Goal: Find specific page/section: Find specific page/section

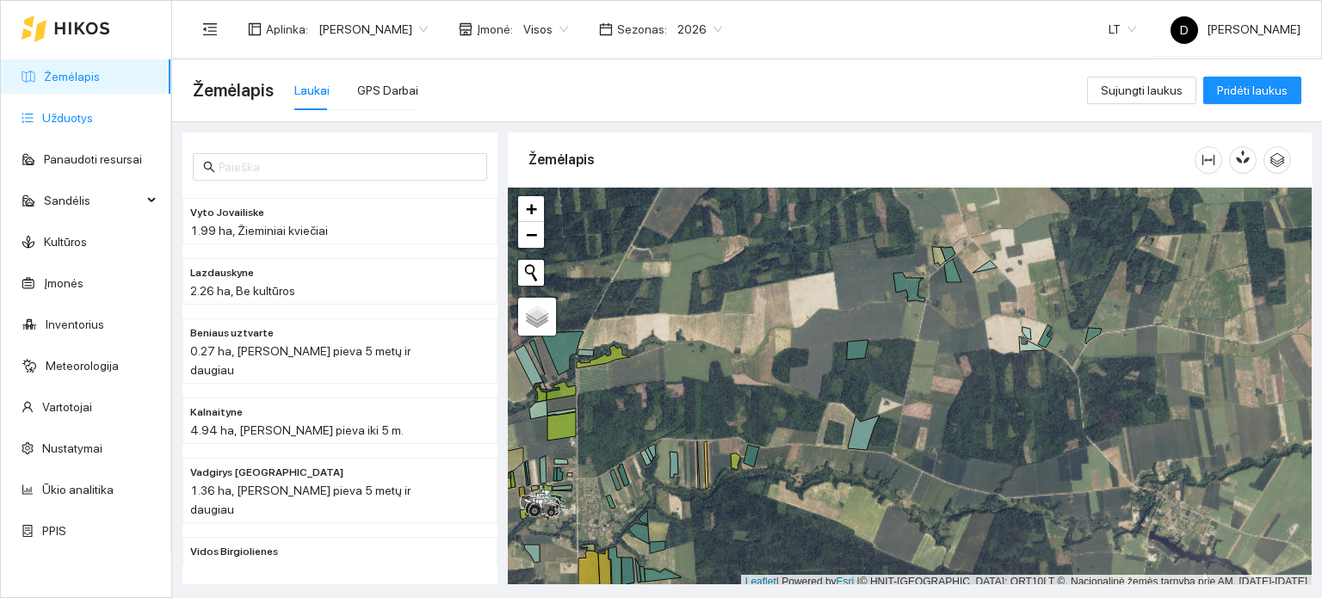
scroll to position [4, 0]
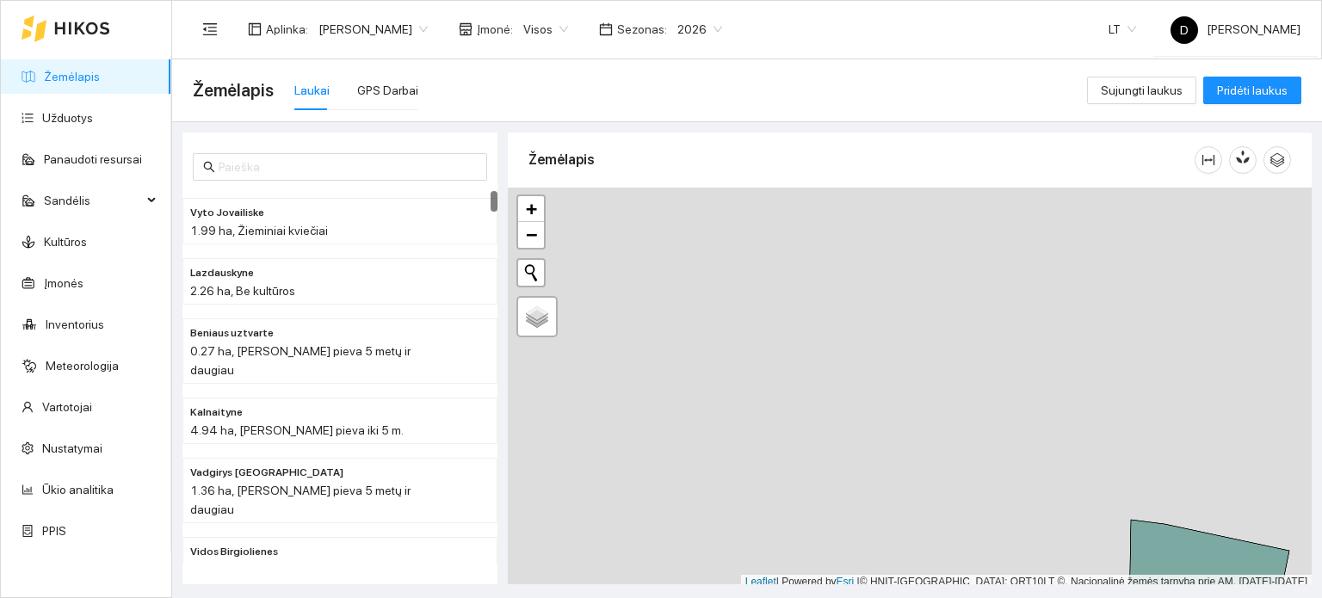
scroll to position [4, 0]
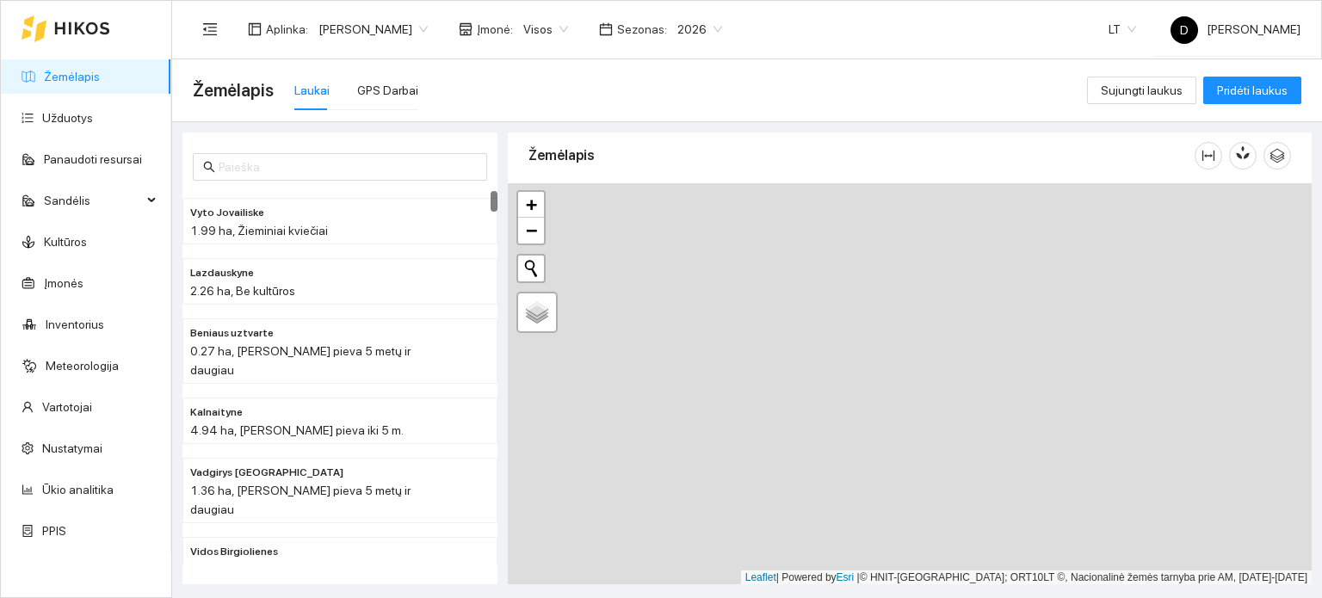
drag, startPoint x: 823, startPoint y: 376, endPoint x: 961, endPoint y: 492, distance: 179.7
click at [971, 509] on div at bounding box center [910, 384] width 804 height 402
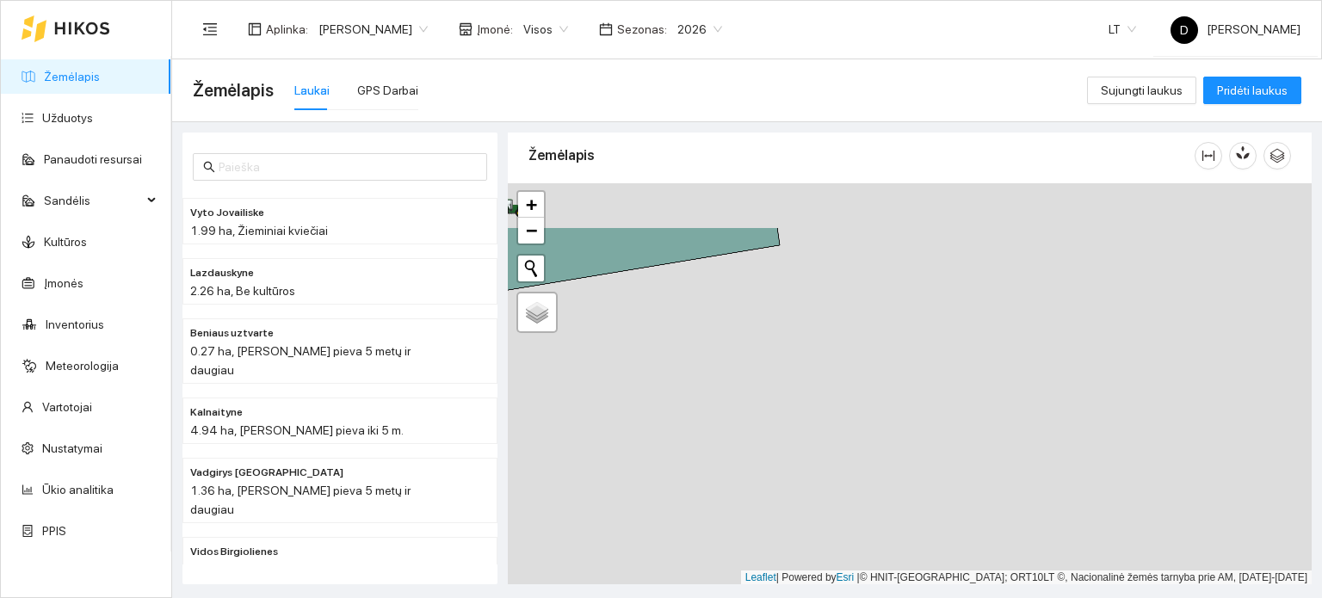
drag, startPoint x: 884, startPoint y: 356, endPoint x: 902, endPoint y: 474, distance: 119.3
click at [916, 479] on div at bounding box center [910, 384] width 804 height 402
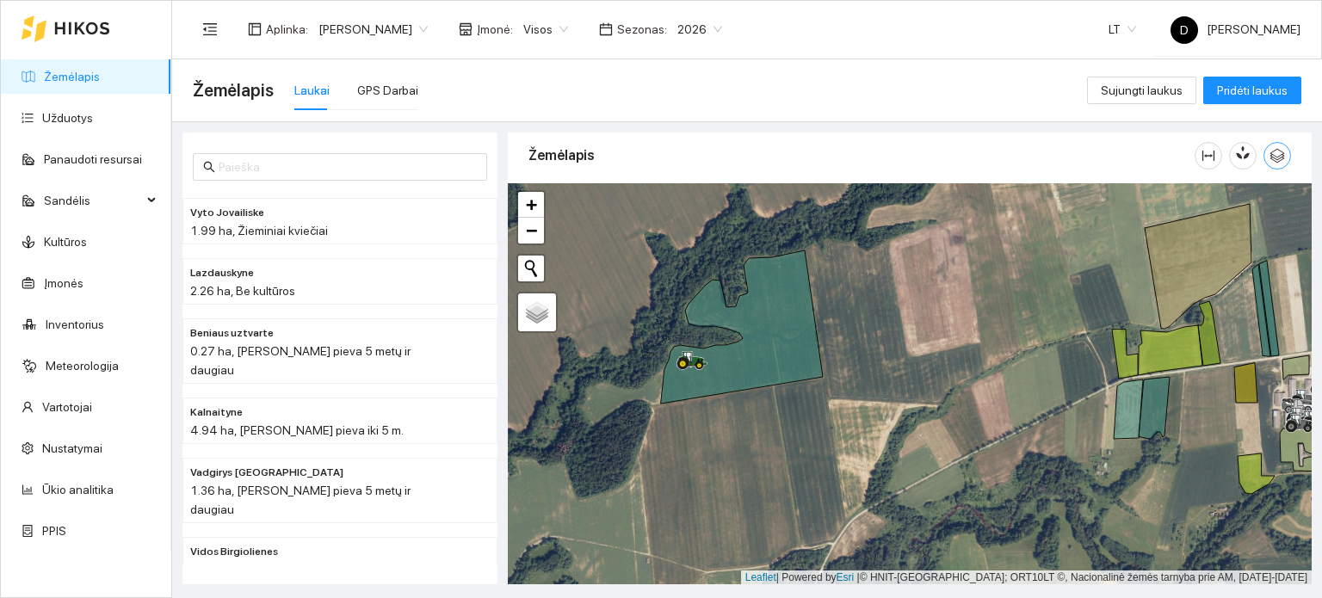
click at [1281, 158] on icon "button" at bounding box center [1277, 155] width 15 height 15
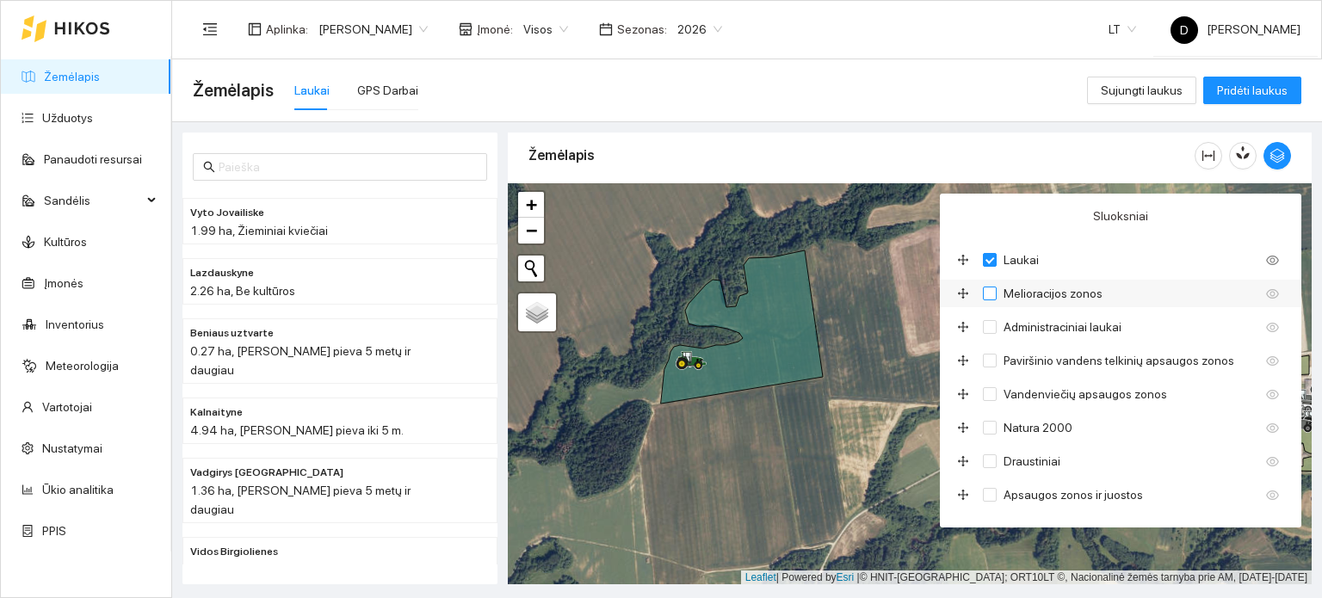
click at [1136, 294] on label "Melioracijos zonos" at bounding box center [1124, 293] width 283 height 19
click at [997, 294] on input "Melioracijos zonos" at bounding box center [990, 294] width 14 height 14
checkbox input "true"
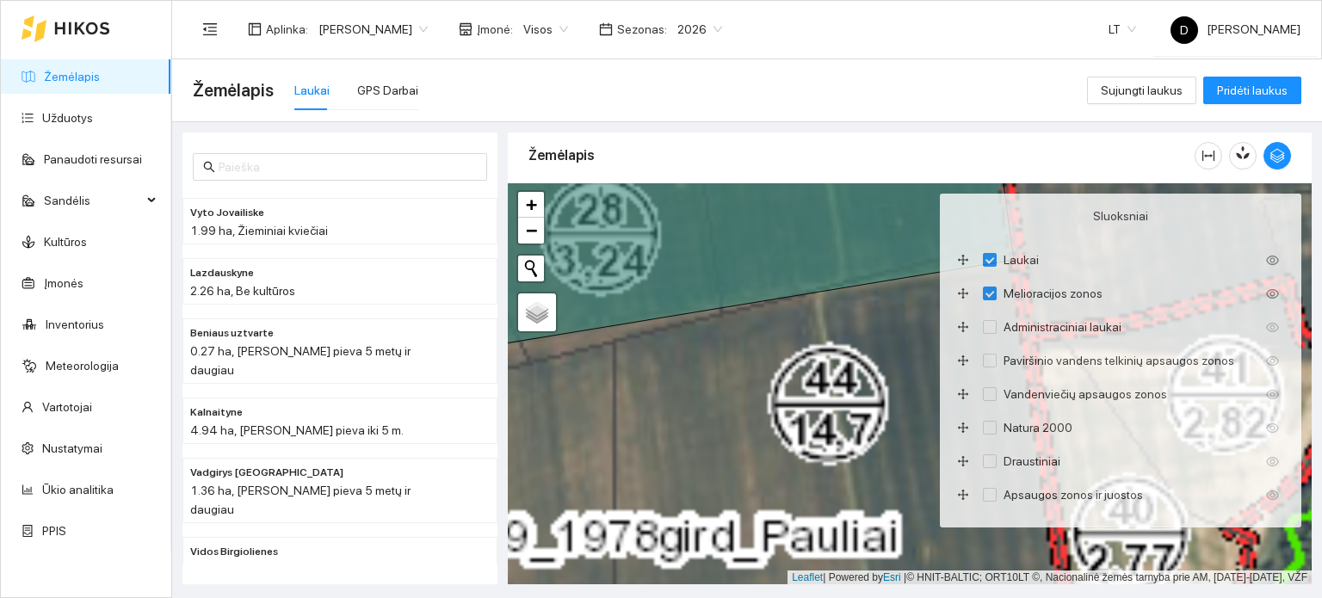
click at [742, 412] on div at bounding box center [910, 384] width 804 height 402
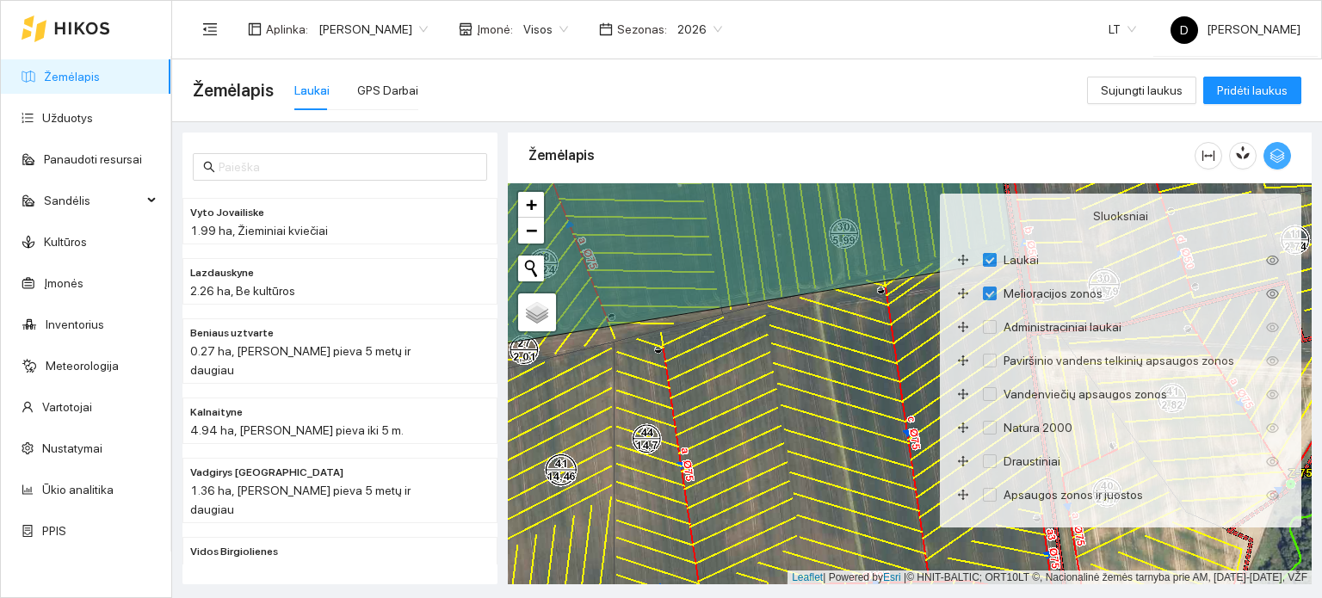
click at [1285, 158] on icon "button" at bounding box center [1277, 155] width 15 height 15
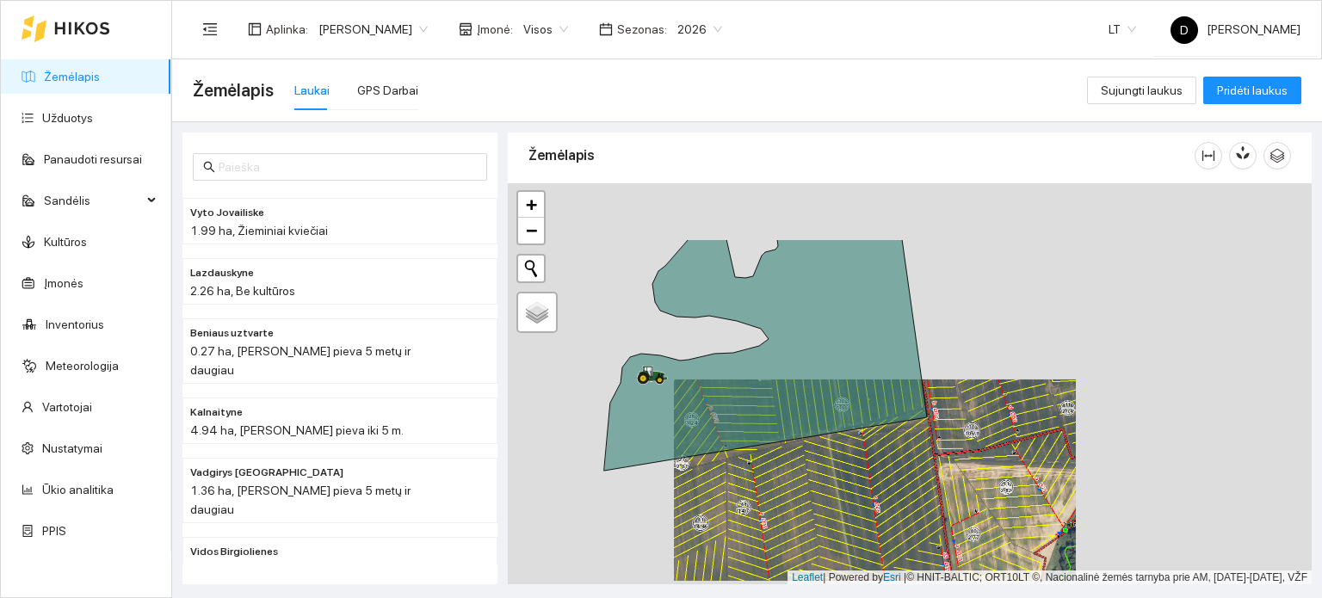
drag, startPoint x: 756, startPoint y: 357, endPoint x: 873, endPoint y: 435, distance: 140.4
click at [873, 436] on icon at bounding box center [765, 355] width 323 height 232
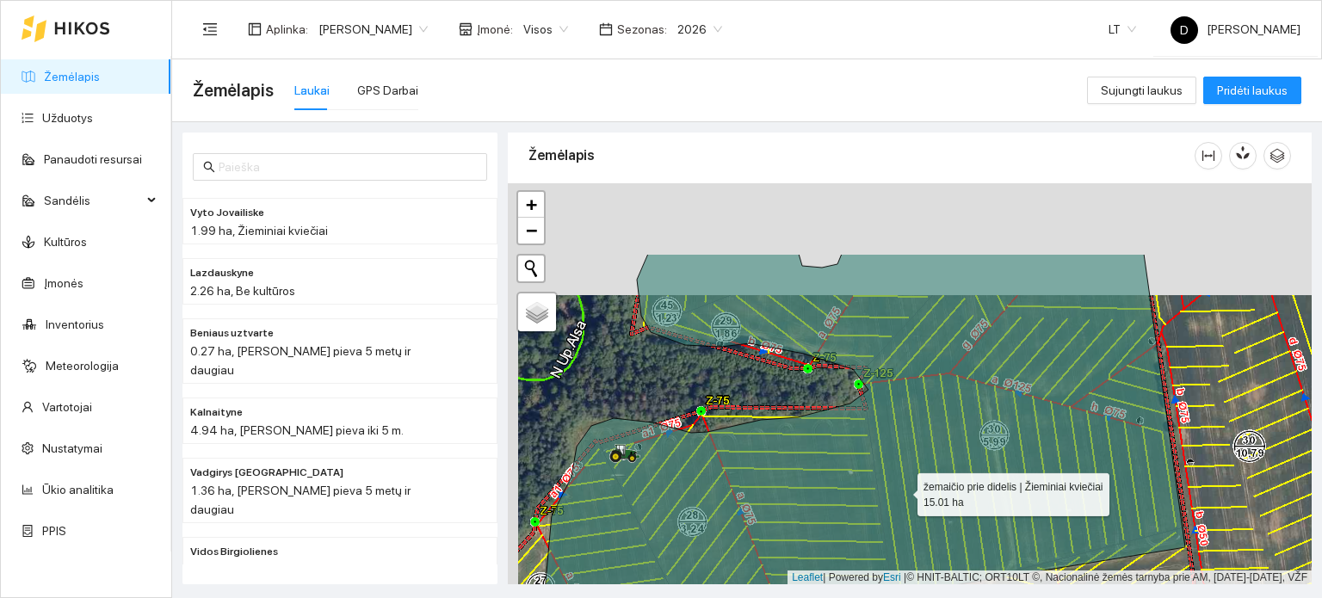
drag, startPoint x: 902, startPoint y: 393, endPoint x: 895, endPoint y: 498, distance: 104.4
click at [892, 502] on icon at bounding box center [863, 453] width 646 height 399
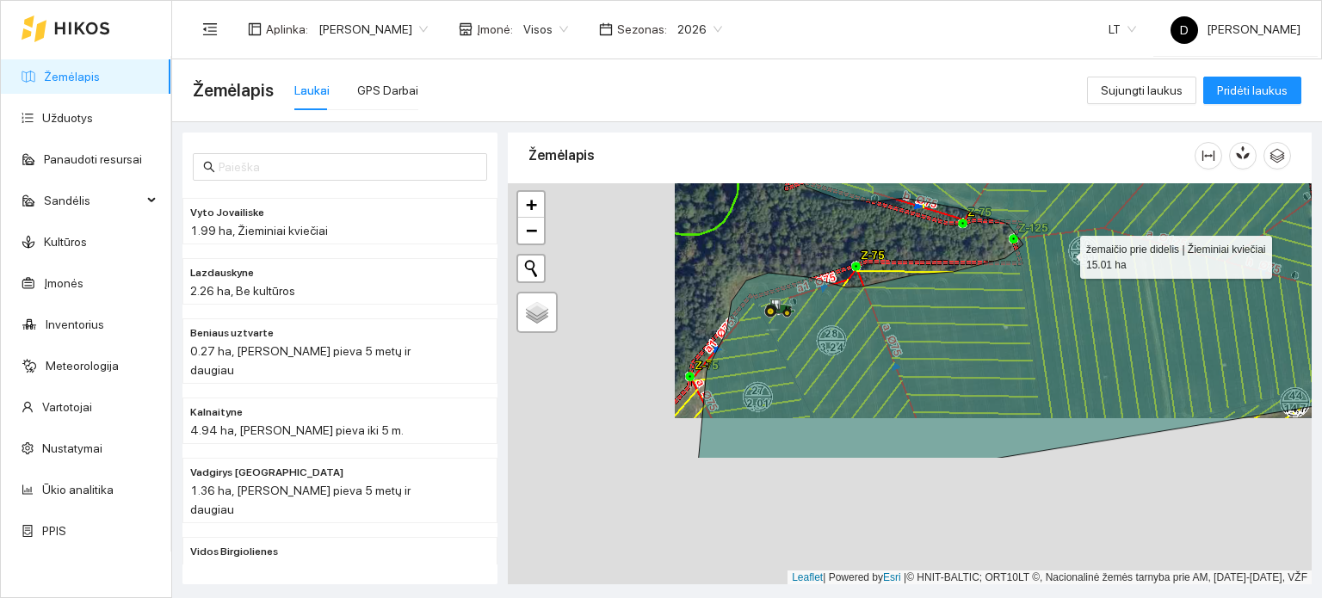
drag, startPoint x: 893, startPoint y: 423, endPoint x: 1081, endPoint y: 240, distance: 262.4
click at [1078, 241] on icon at bounding box center [1019, 217] width 641 height 484
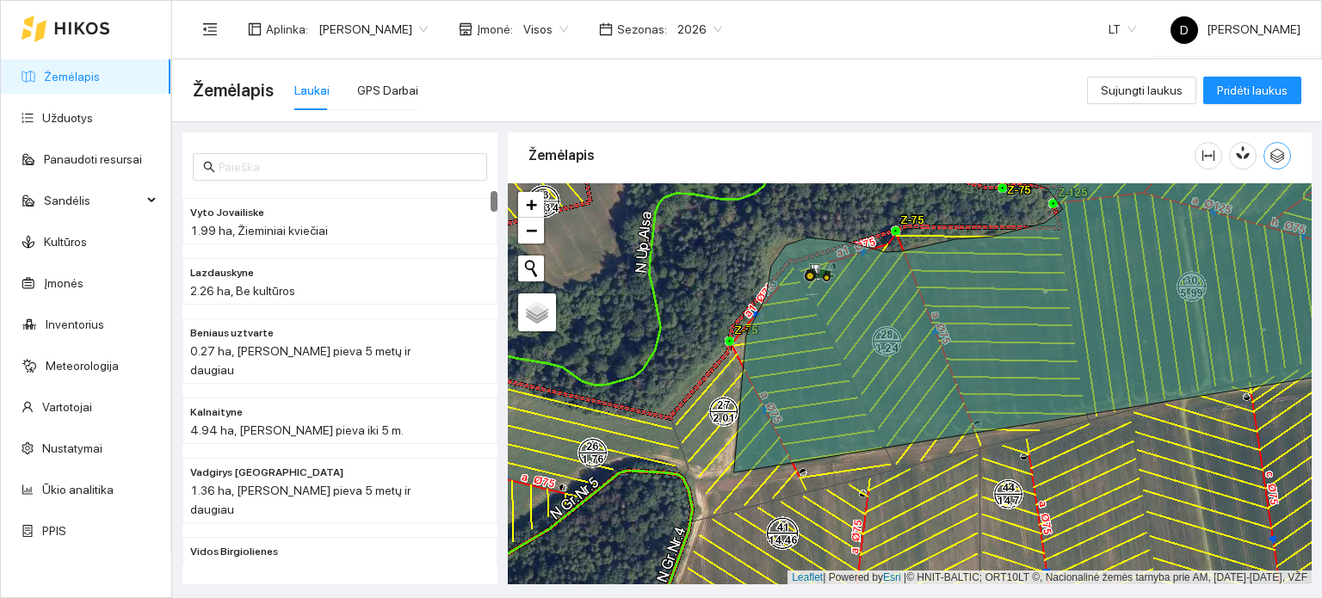
click at [1277, 160] on icon "button" at bounding box center [1277, 155] width 15 height 15
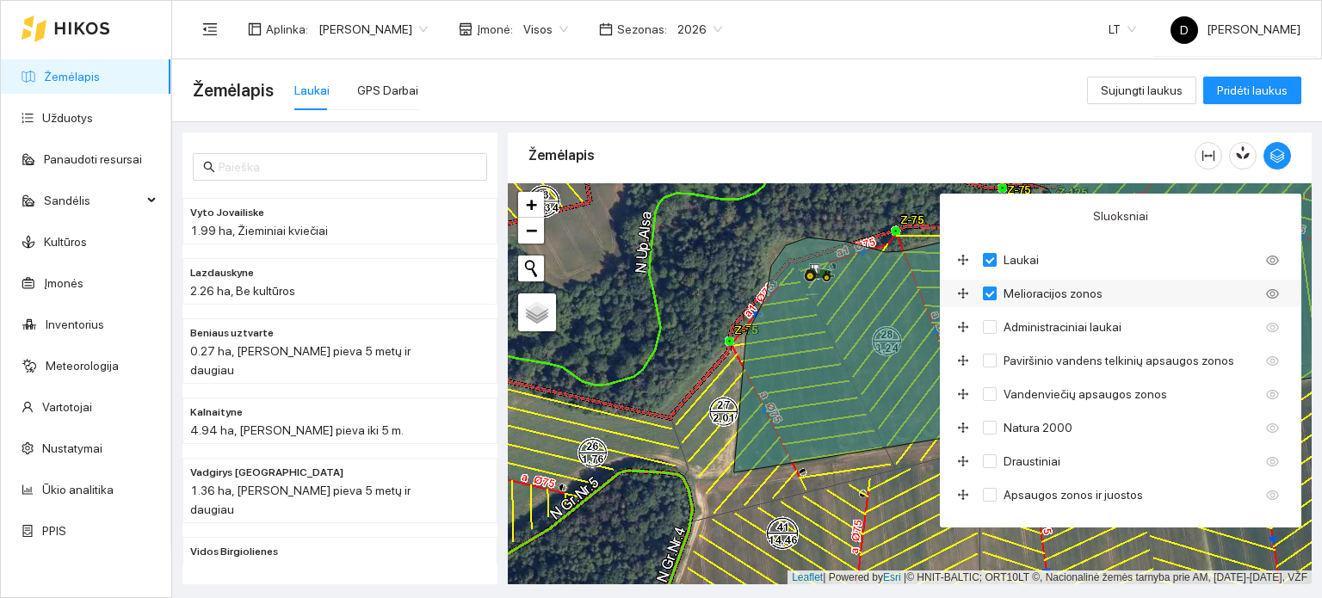
click at [985, 292] on input "Melioracijos zonos" at bounding box center [990, 294] width 14 height 14
checkbox input "false"
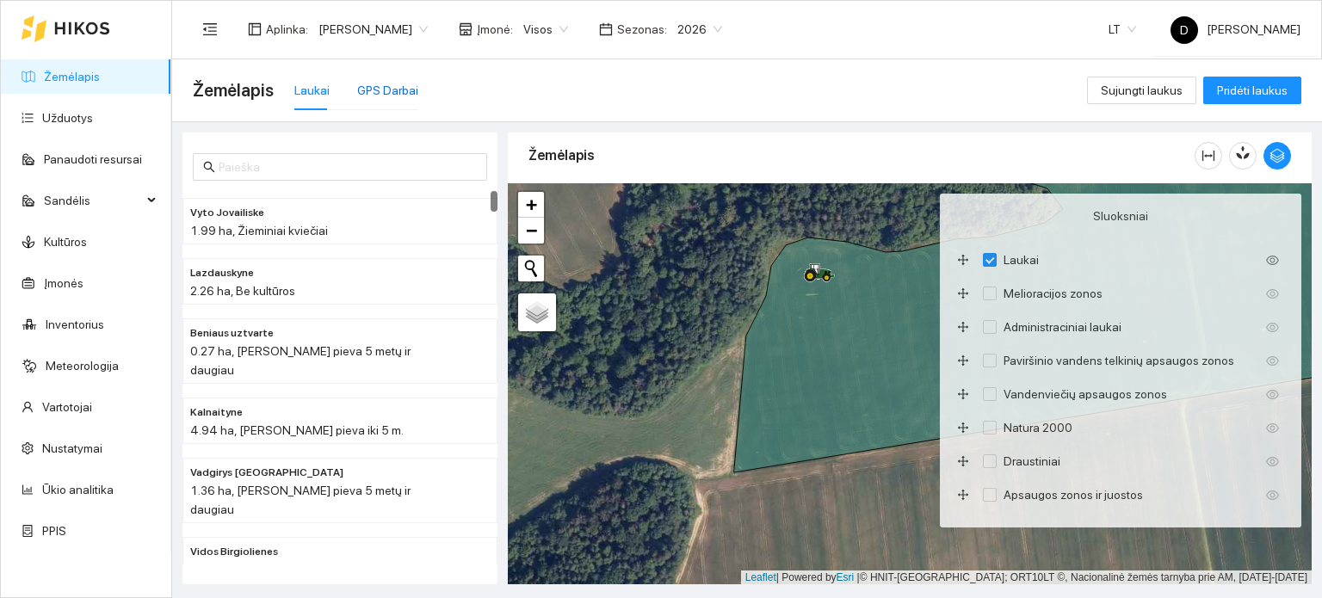
click at [372, 92] on div "GPS Darbai" at bounding box center [387, 90] width 61 height 19
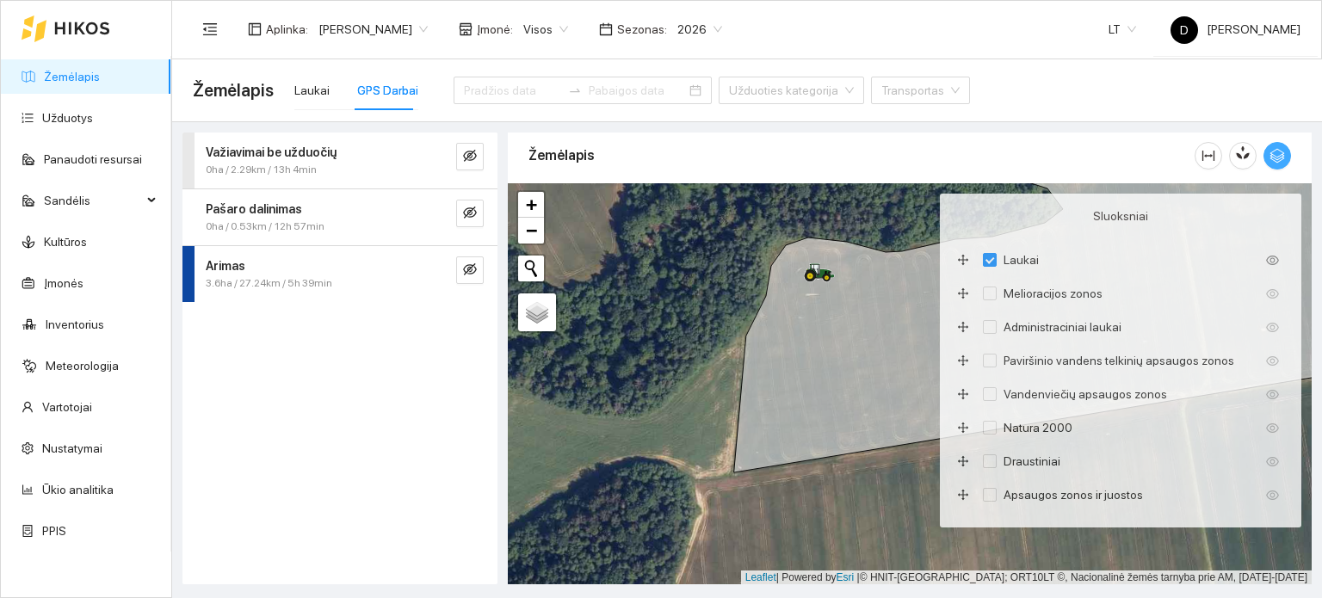
click at [1275, 154] on icon "button" at bounding box center [1277, 155] width 15 height 15
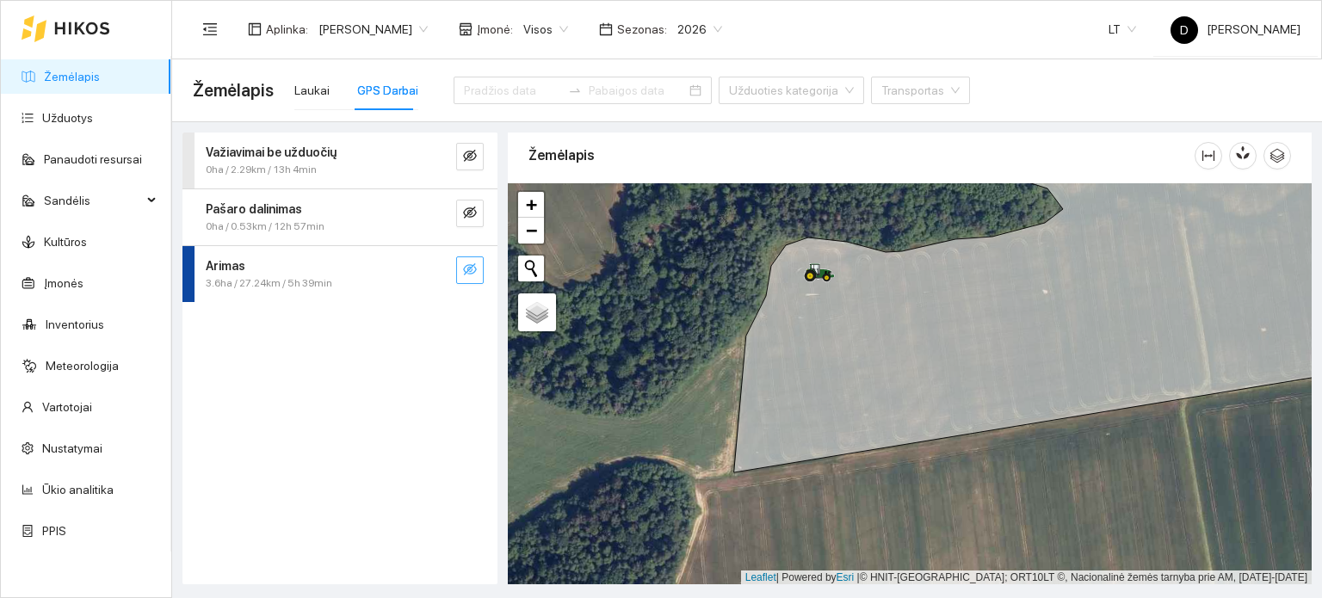
click at [479, 272] on button "button" at bounding box center [470, 271] width 28 height 28
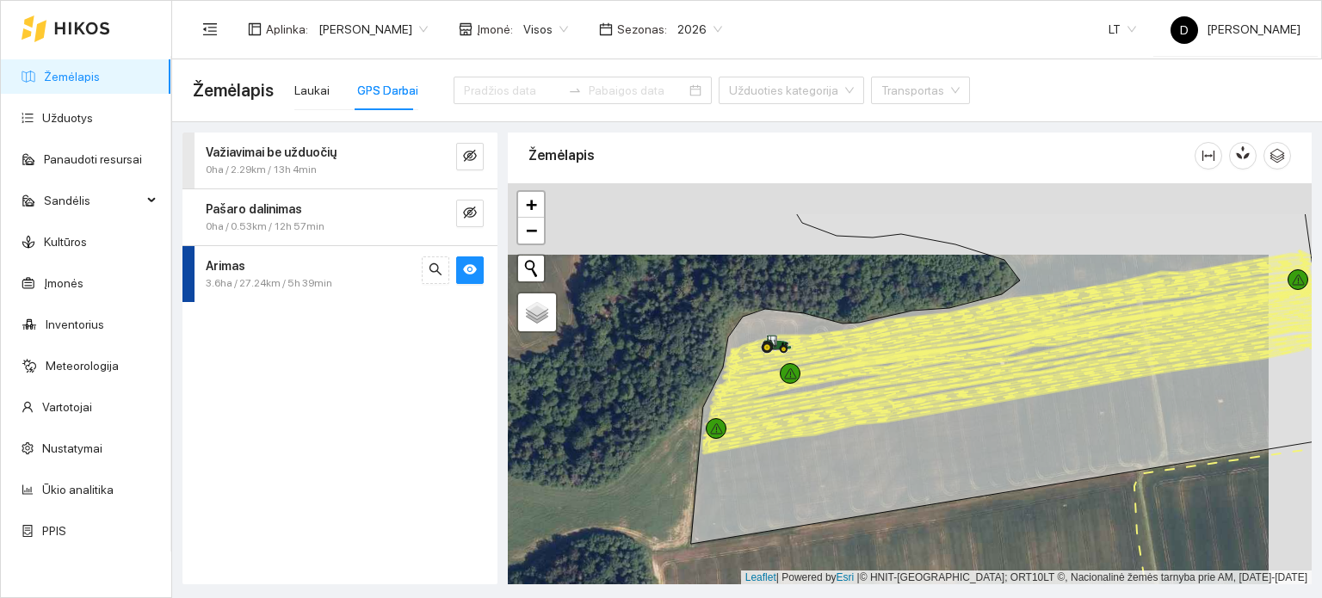
drag, startPoint x: 1004, startPoint y: 326, endPoint x: 928, endPoint y: 406, distance: 109.6
click at [940, 412] on icon at bounding box center [1015, 389] width 625 height 128
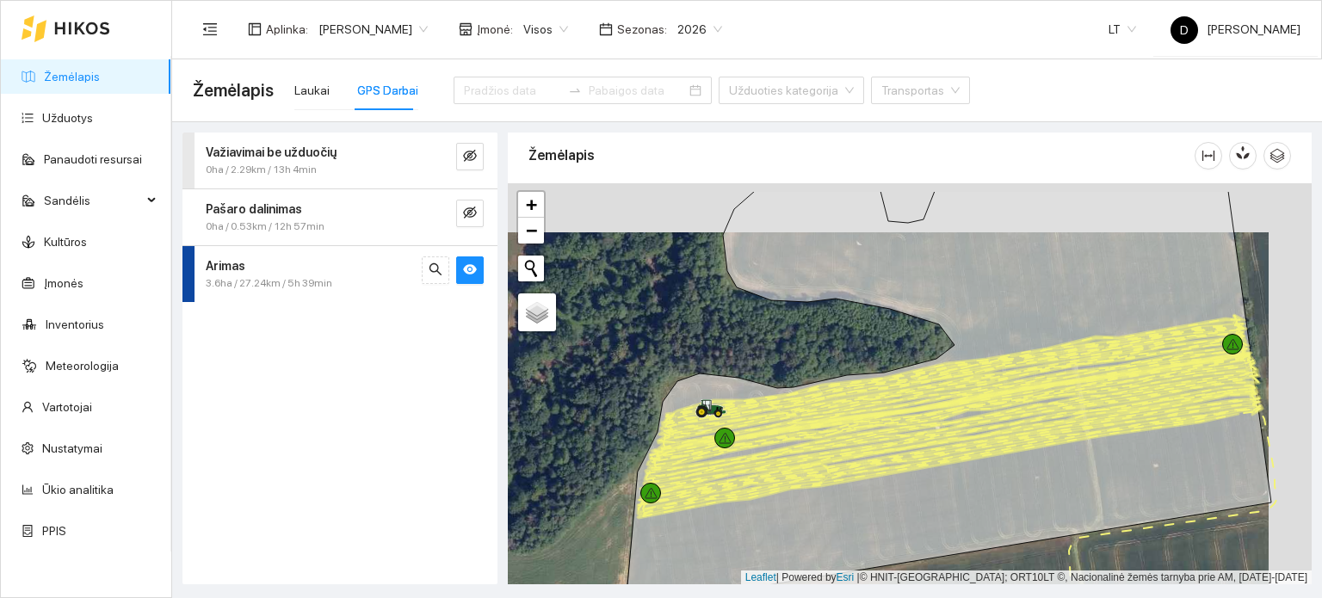
drag, startPoint x: 1148, startPoint y: 332, endPoint x: 1054, endPoint y: 437, distance: 141.4
click at [1055, 437] on icon at bounding box center [950, 423] width 619 height 142
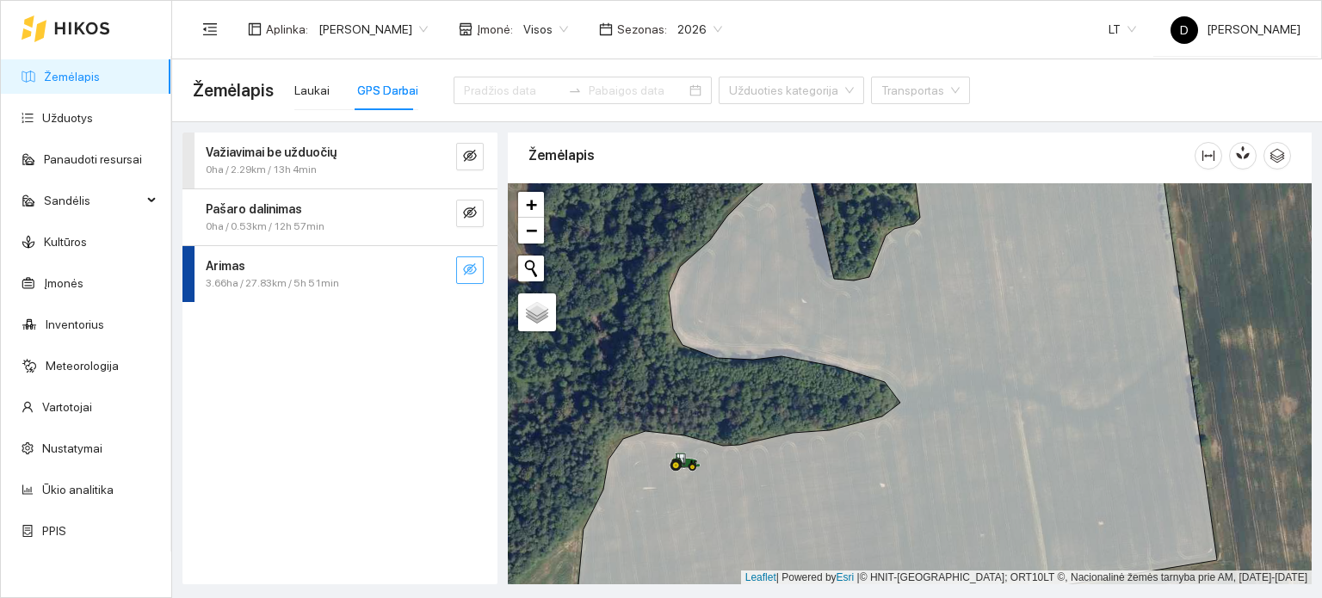
click at [469, 264] on icon "eye-invisible" at bounding box center [470, 270] width 14 height 14
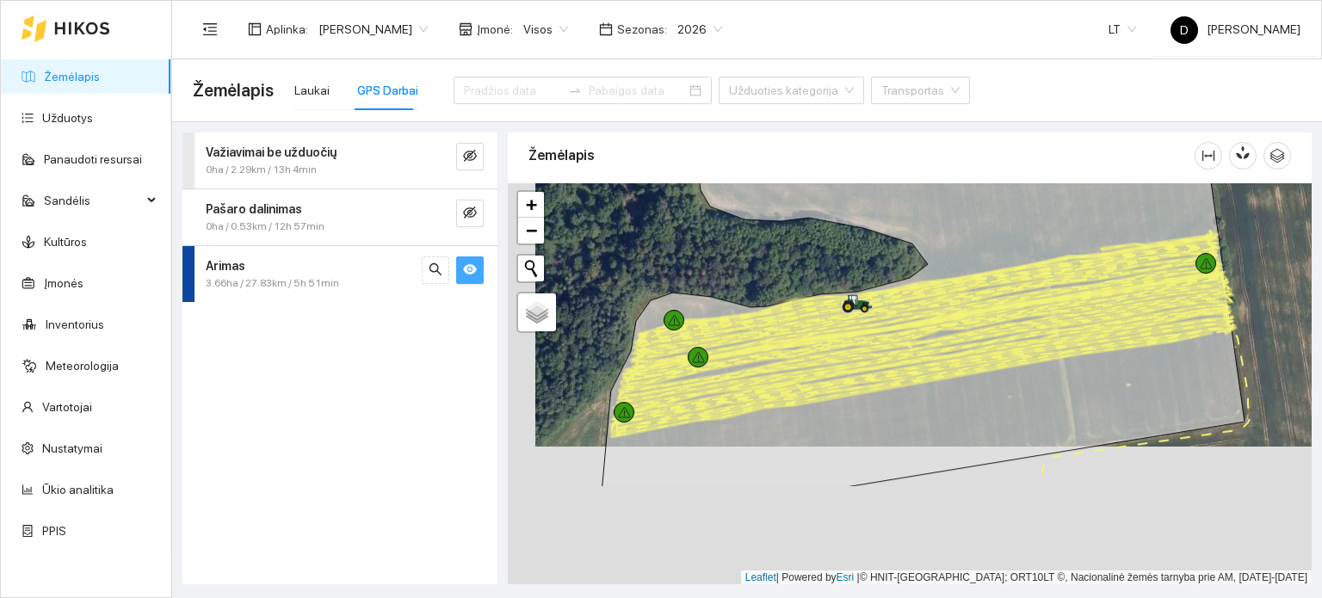
drag, startPoint x: 799, startPoint y: 447, endPoint x: 825, endPoint y: 306, distance: 142.7
click at [825, 307] on icon at bounding box center [924, 303] width 598 height 139
